Goal: Information Seeking & Learning: Learn about a topic

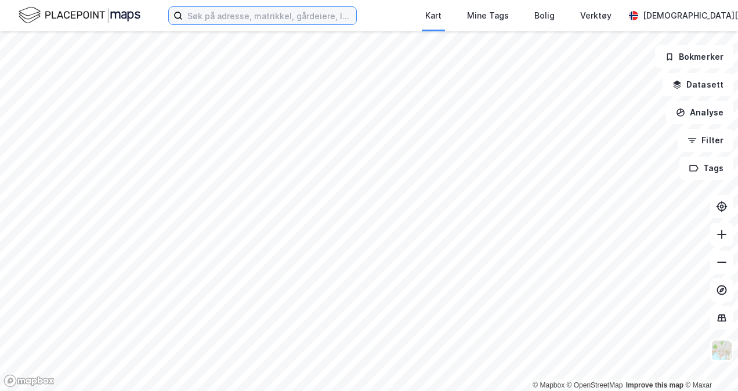
click at [247, 15] on input at bounding box center [270, 15] width 174 height 17
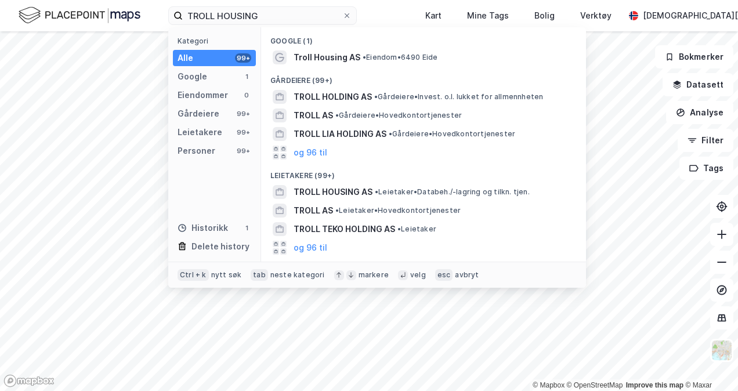
click at [319, 52] on span "Troll Housing AS" at bounding box center [327, 57] width 67 height 14
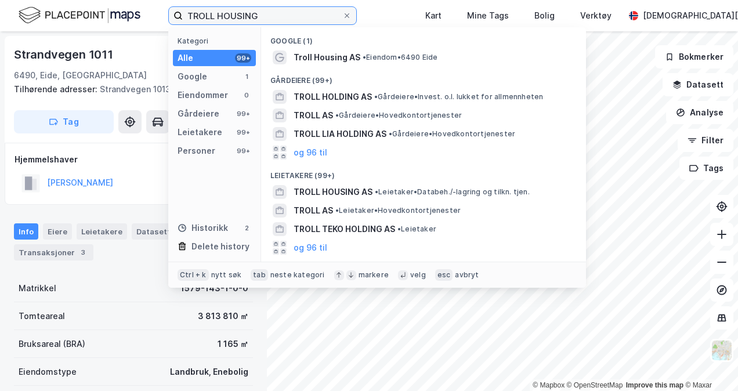
click at [250, 16] on input "TROLL HOUSING" at bounding box center [263, 15] width 160 height 17
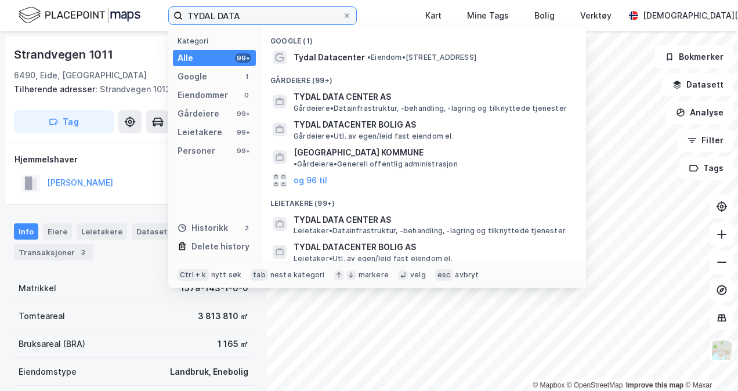
type input "TYDAL DATA"
click at [328, 53] on span "Tydal Datacenter" at bounding box center [329, 57] width 71 height 14
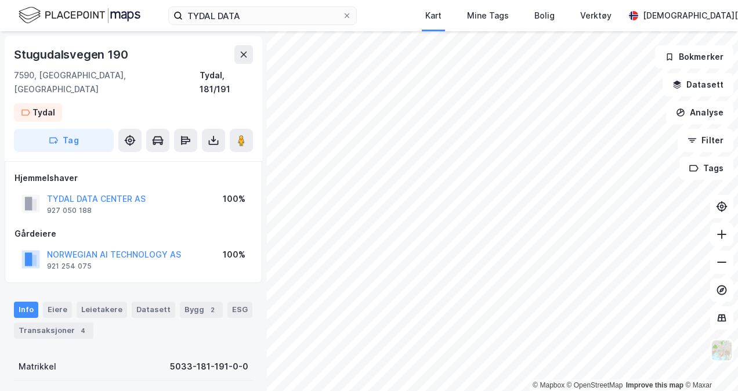
click at [0, 0] on button "TYDAL DATA CENTER AS" at bounding box center [0, 0] width 0 height 0
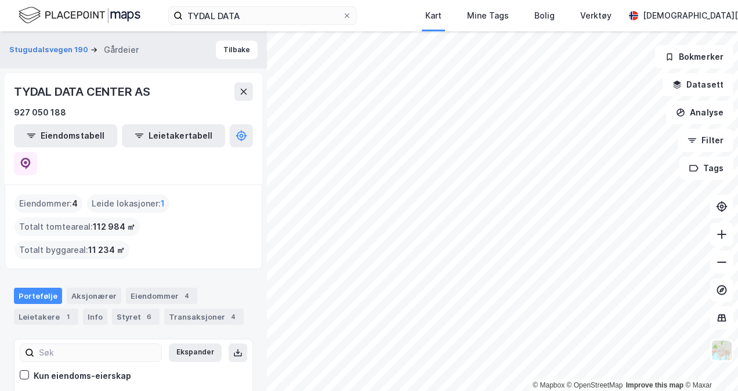
click at [107, 220] on span "112 984 ㎡" at bounding box center [114, 227] width 42 height 14
copy span "112 984 ㎡"
click at [715, 95] on button "Datasett" at bounding box center [698, 84] width 71 height 23
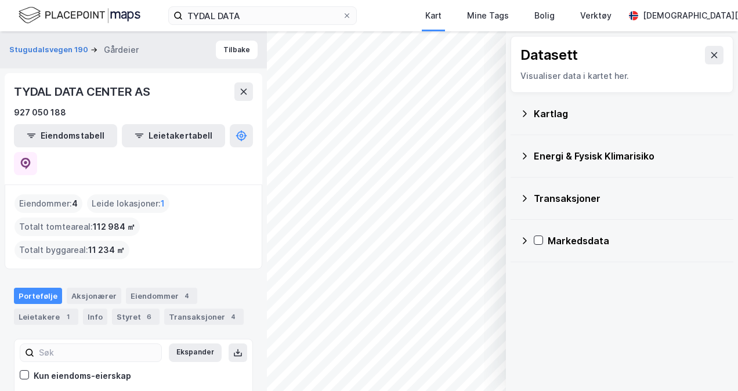
click at [534, 102] on div "Kartlag" at bounding box center [622, 114] width 204 height 28
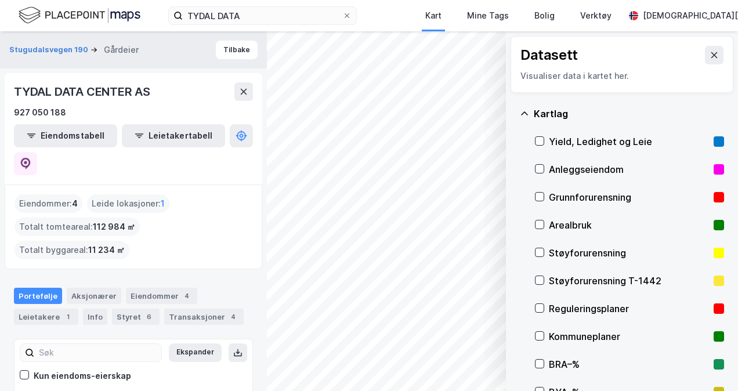
click at [544, 310] on div at bounding box center [539, 307] width 9 height 9
click at [711, 54] on icon at bounding box center [714, 55] width 6 height 6
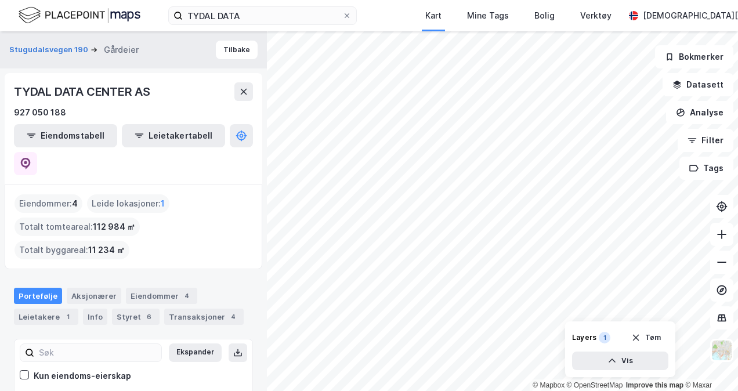
click at [241, 96] on button at bounding box center [243, 91] width 19 height 19
